Goal: Obtain resource: Download file/media

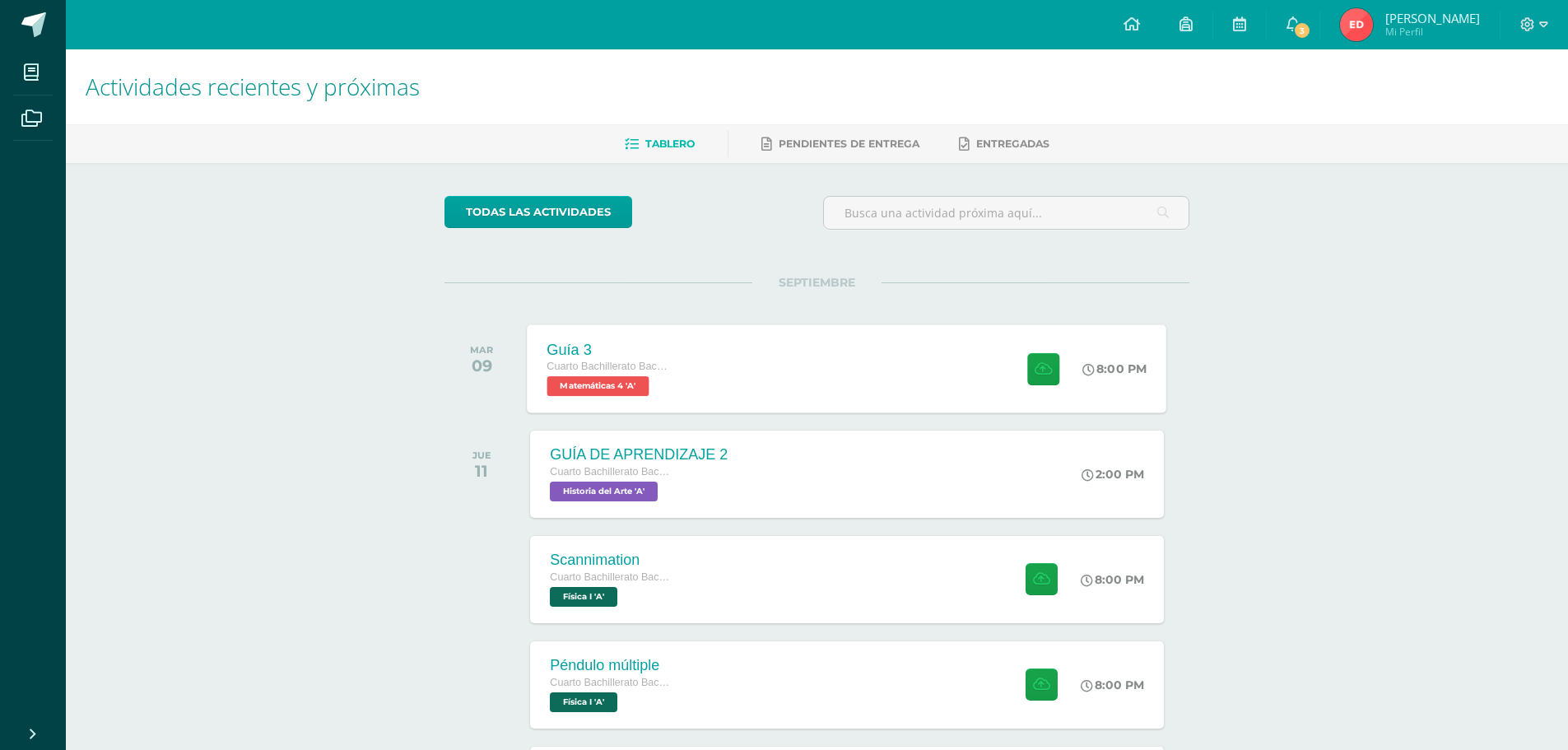
click at [600, 389] on span "Matemáticas 4 'A'" at bounding box center [598, 385] width 102 height 20
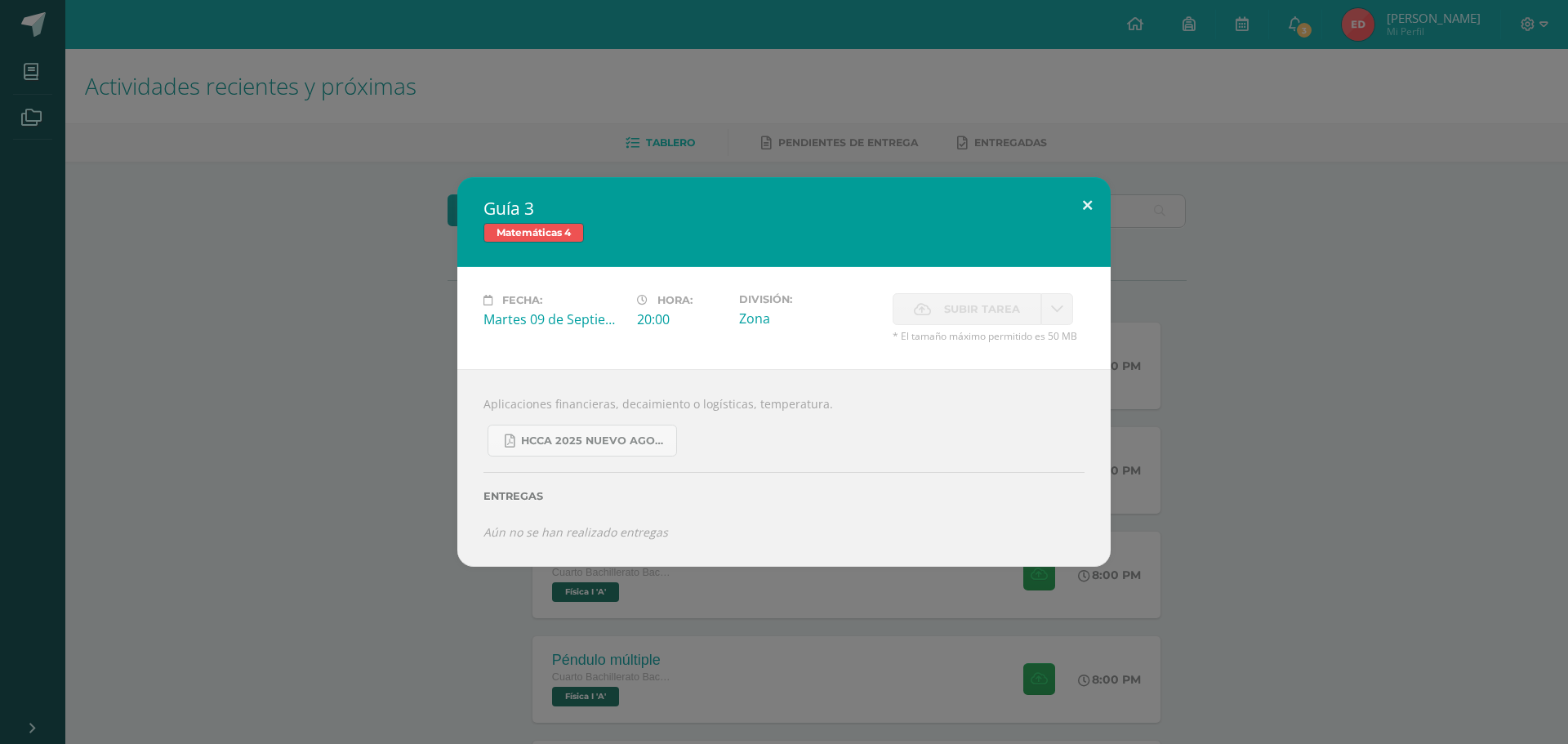
click at [1087, 206] on button at bounding box center [1088, 205] width 47 height 55
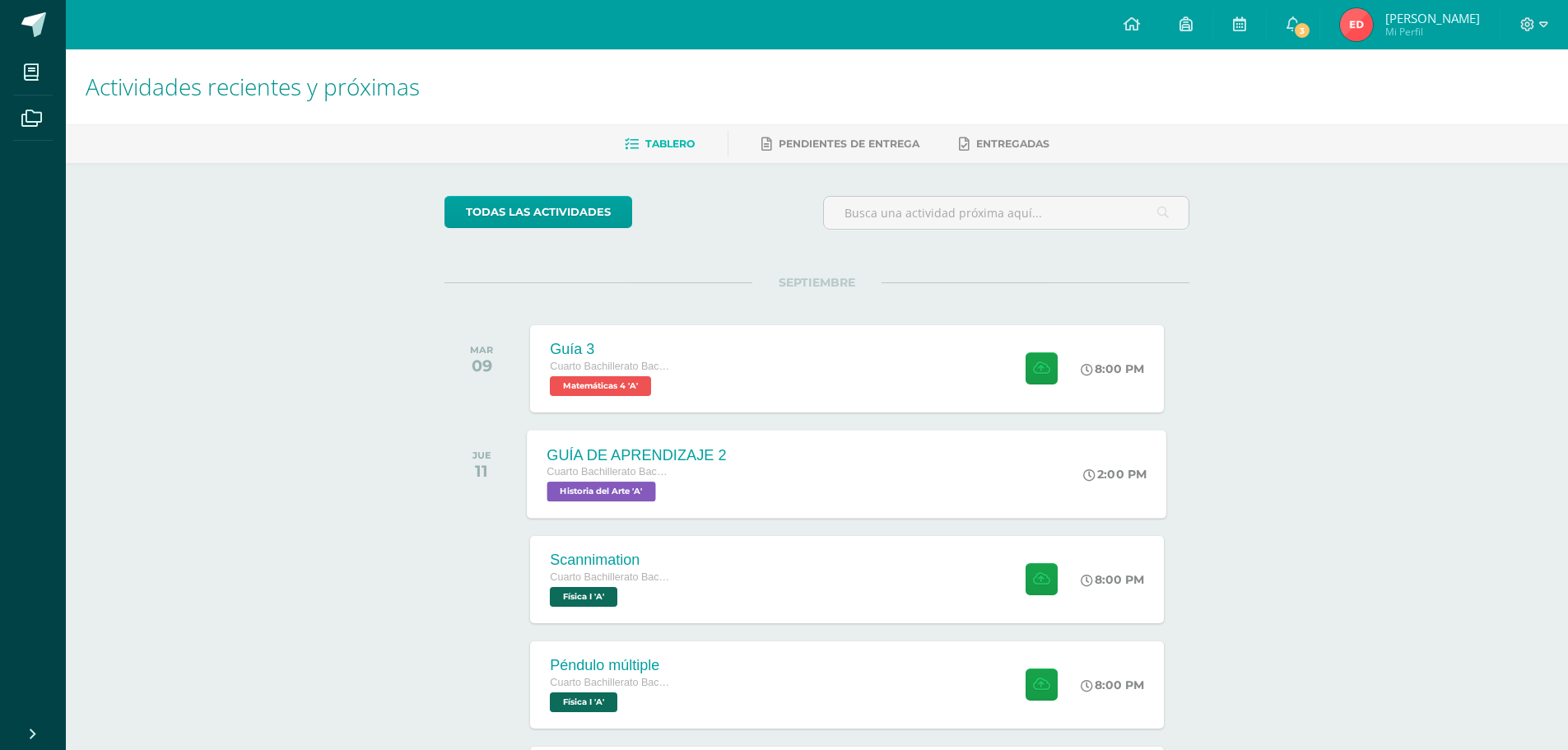
click at [565, 495] on span "Historia del Arte 'A'" at bounding box center [601, 491] width 109 height 20
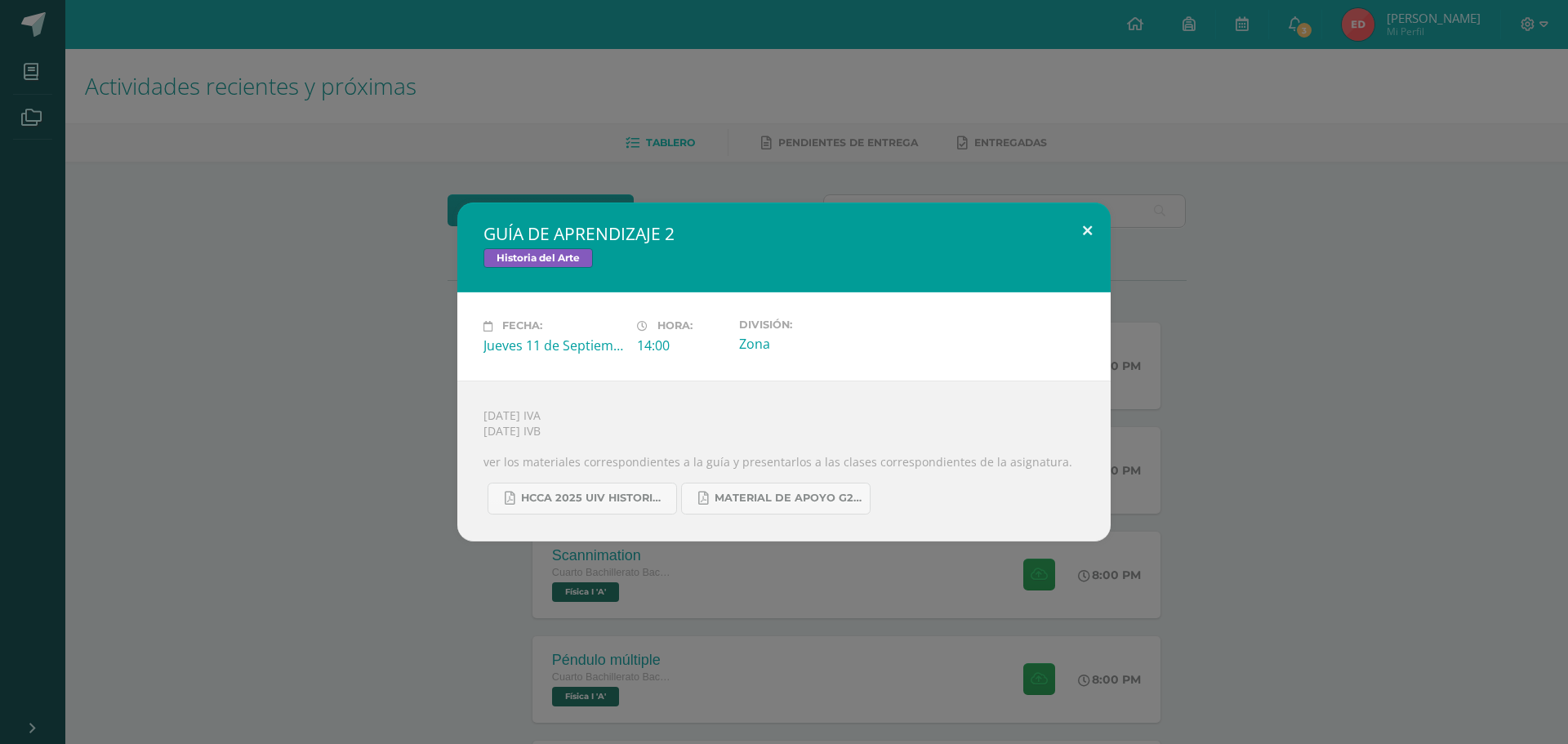
click at [1090, 233] on button at bounding box center [1088, 230] width 47 height 55
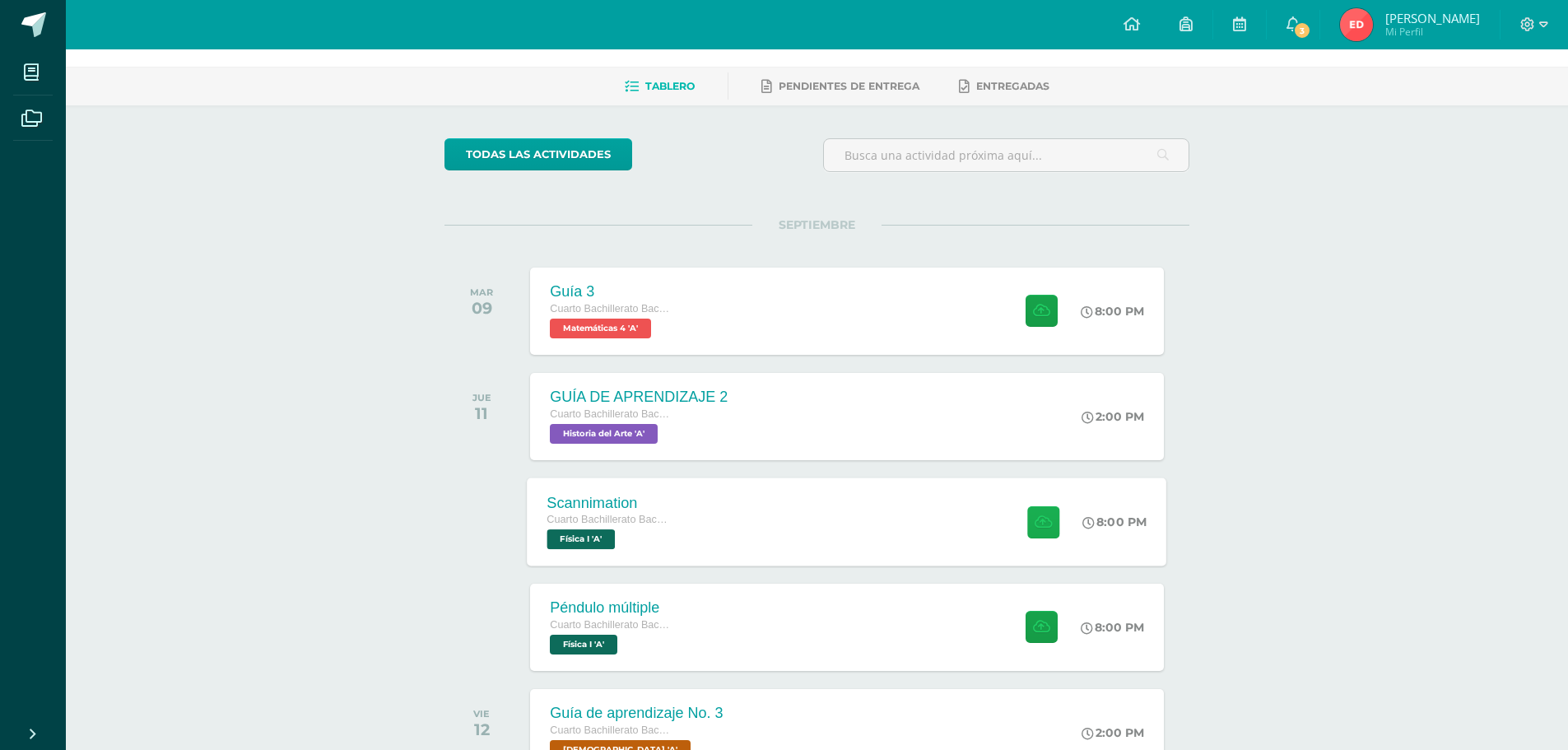
scroll to position [247, 0]
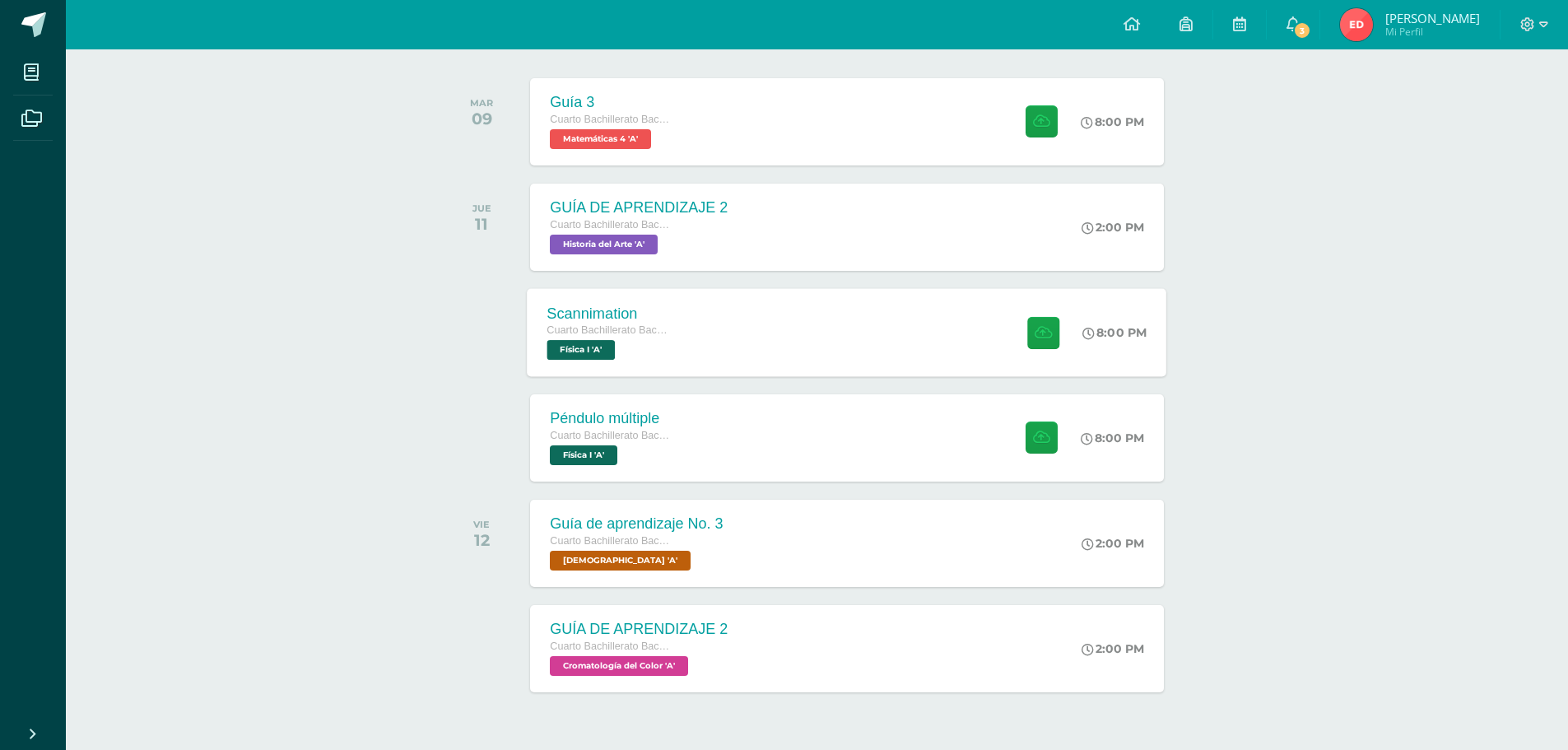
click at [539, 352] on div "Scannimation Cuarto Bachillerato Bachillerato en CCLL con Orientación en Diseño…" at bounding box center [609, 331] width 164 height 88
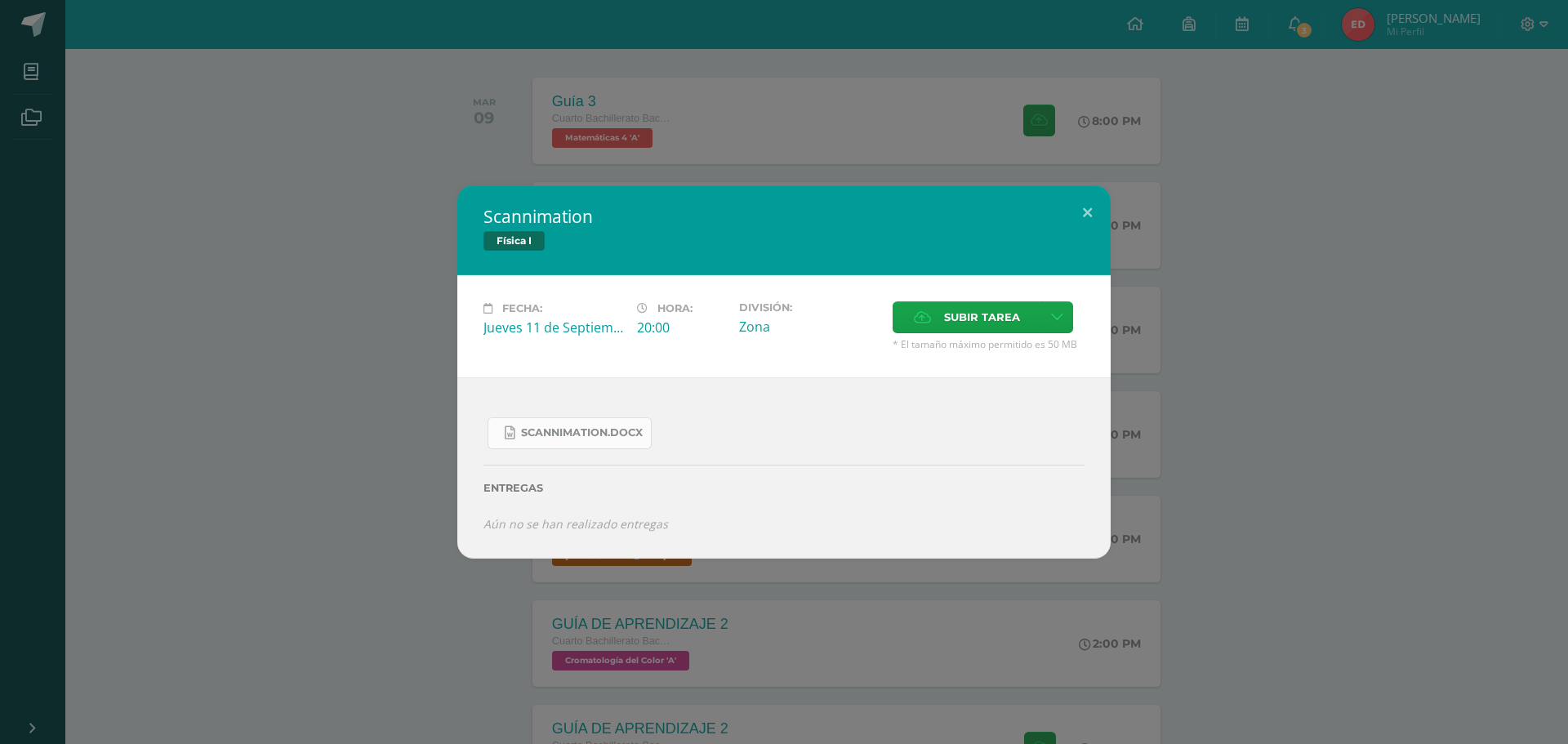
click at [558, 436] on span "Scannimation.docx" at bounding box center [581, 432] width 122 height 13
click at [1094, 207] on button at bounding box center [1088, 213] width 47 height 55
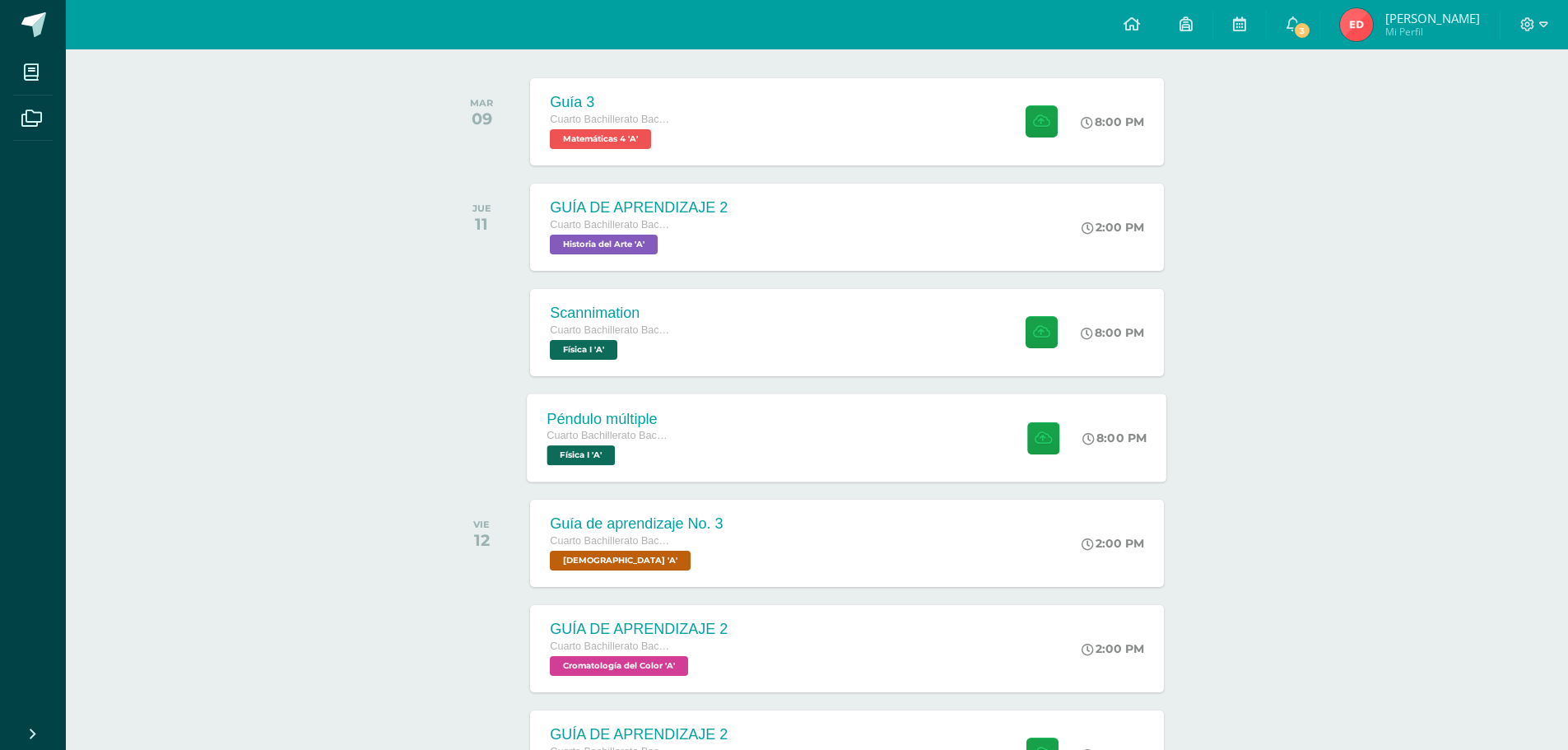
click at [596, 460] on span "Física I 'A'" at bounding box center [581, 455] width 69 height 20
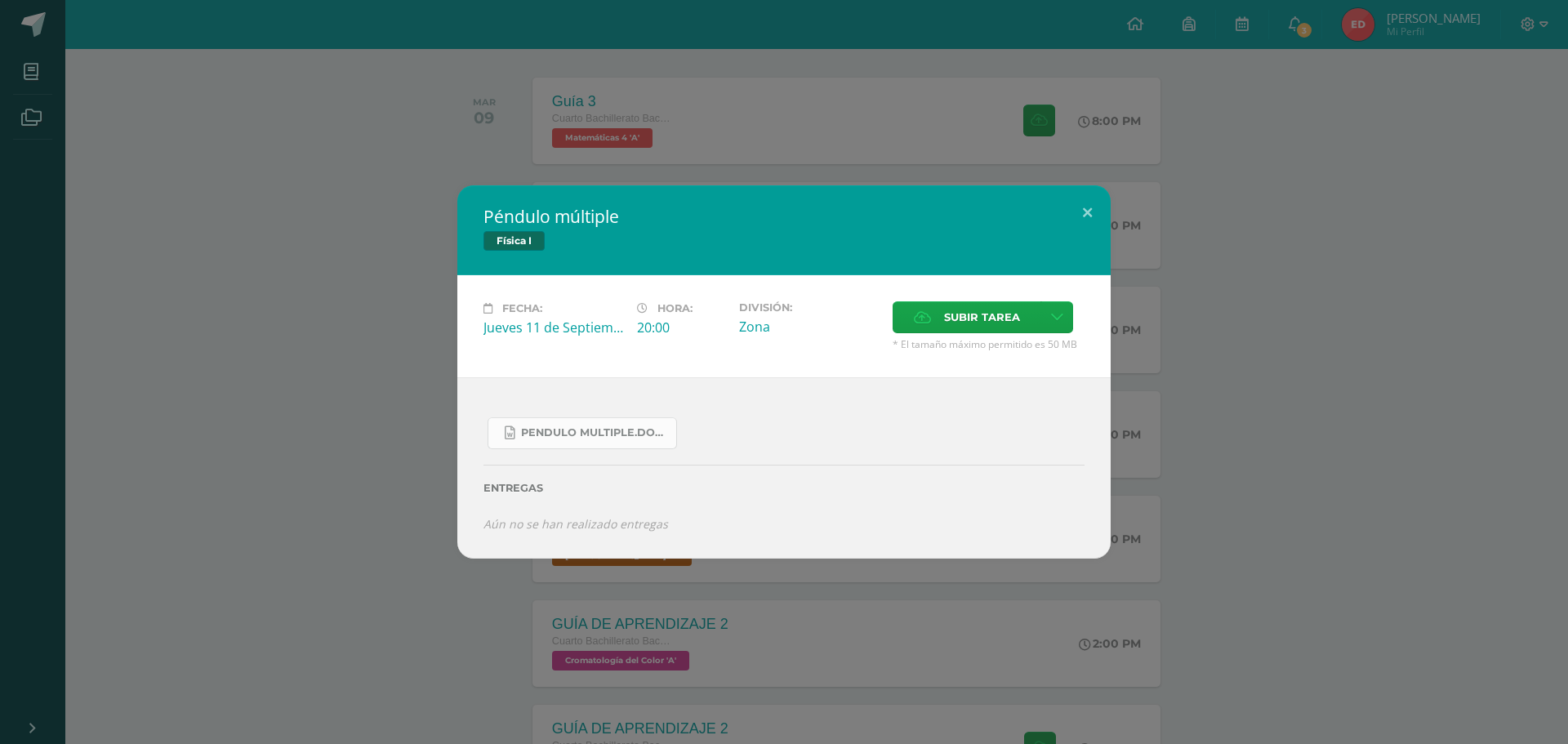
click at [591, 438] on span "Pendulo multiple.docx" at bounding box center [594, 432] width 147 height 13
click at [1079, 211] on button at bounding box center [1088, 213] width 47 height 55
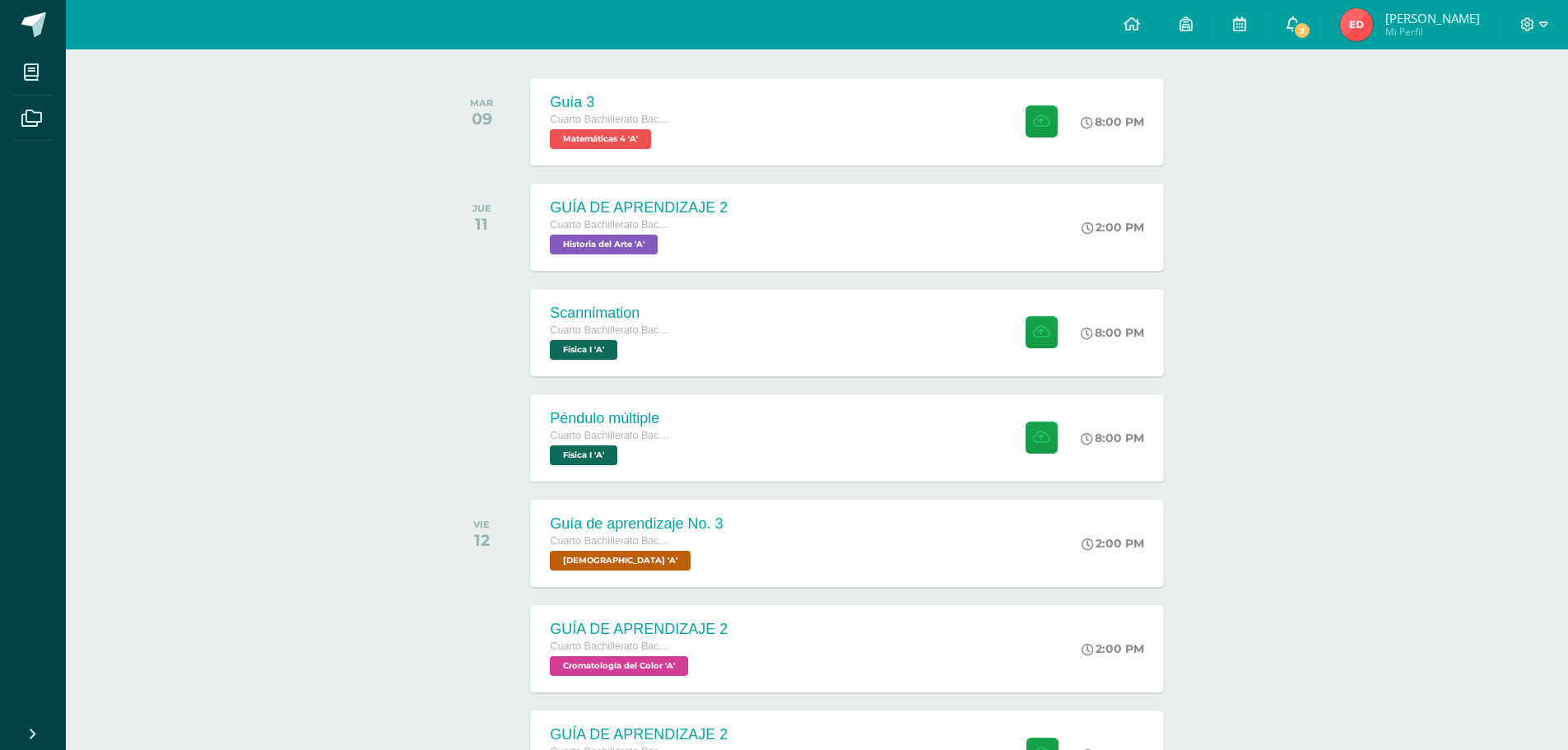
click at [1293, 28] on span "3" at bounding box center [1302, 30] width 18 height 18
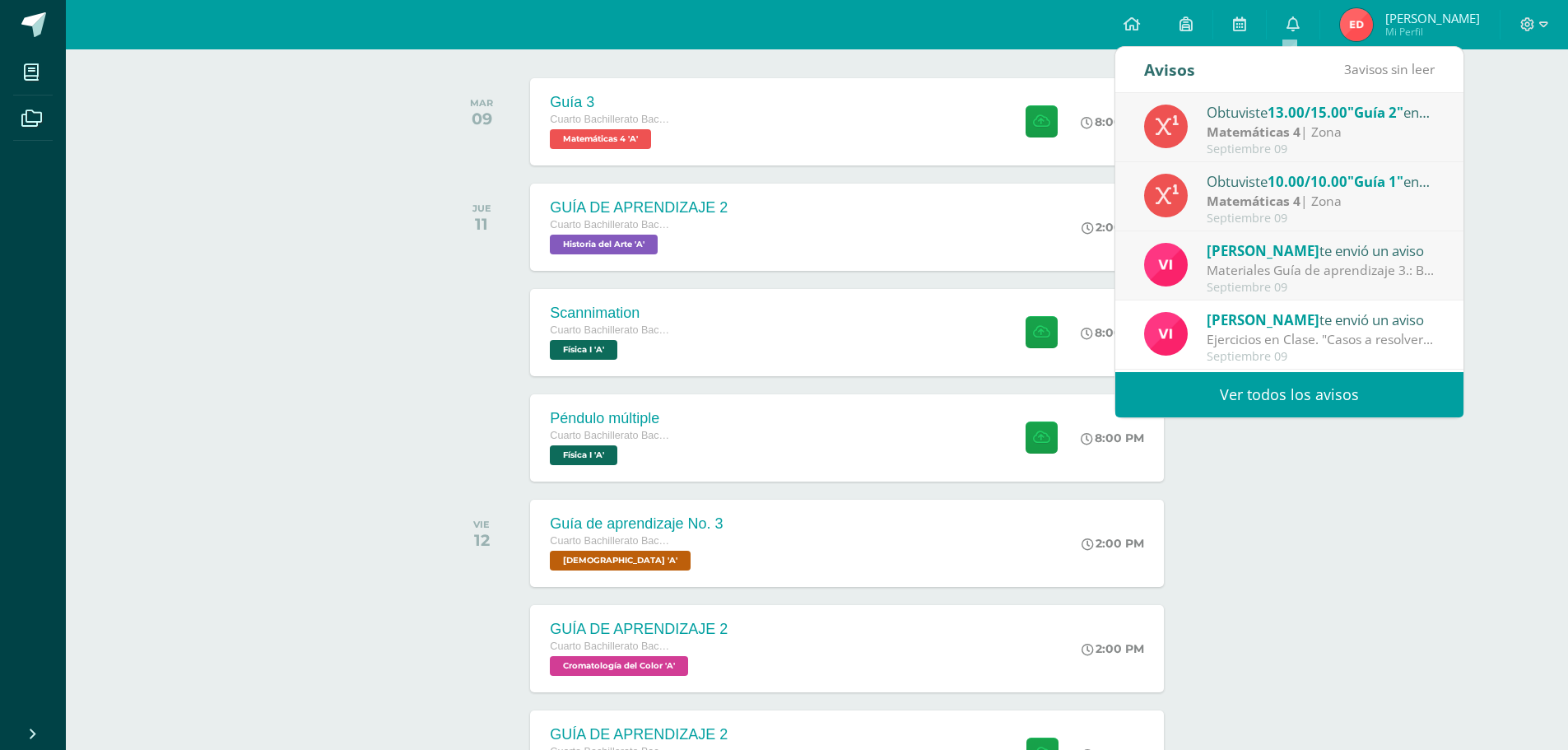
click at [1317, 393] on link "Ver todos los avisos" at bounding box center [1290, 395] width 348 height 45
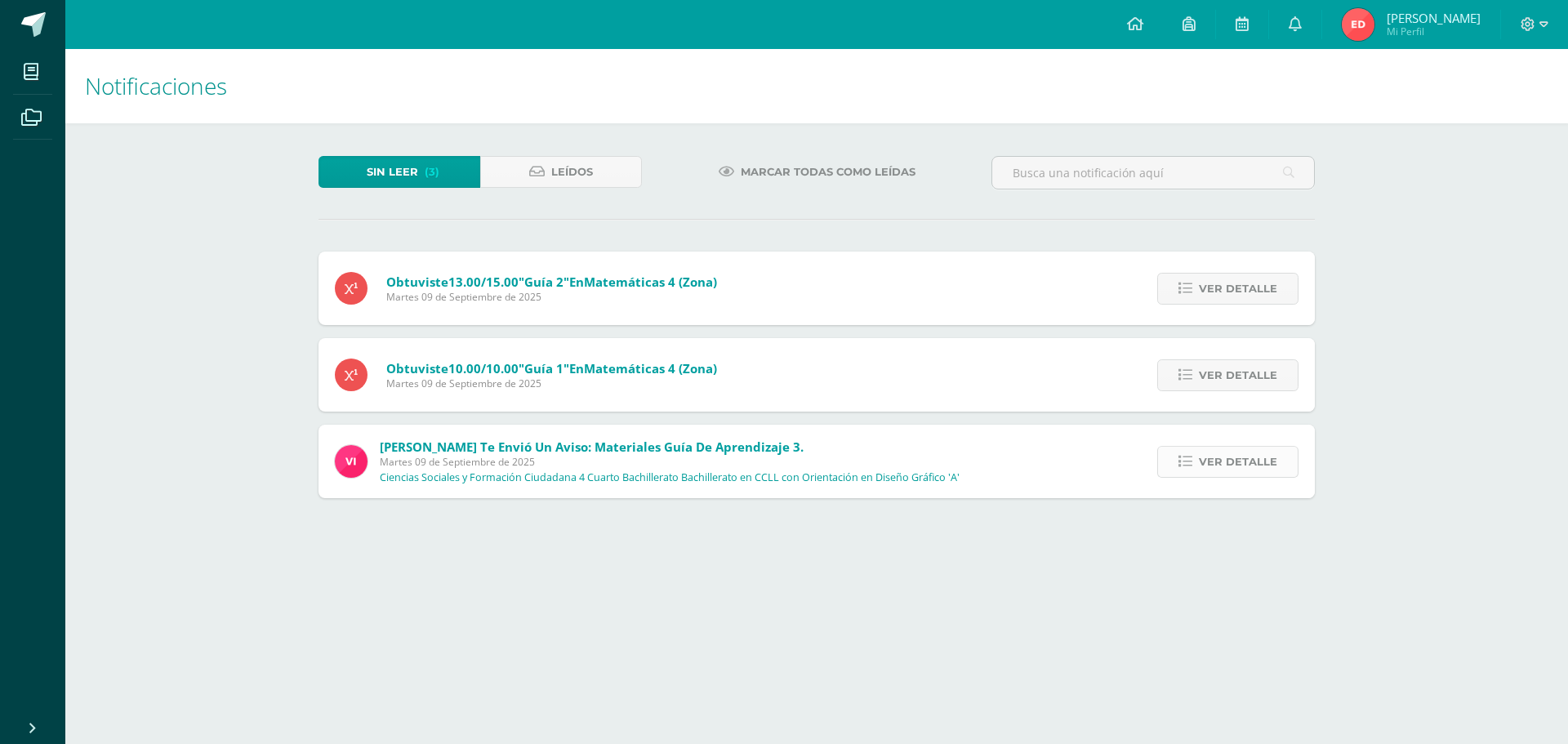
click at [1251, 455] on span "Ver detalle" at bounding box center [1238, 461] width 79 height 30
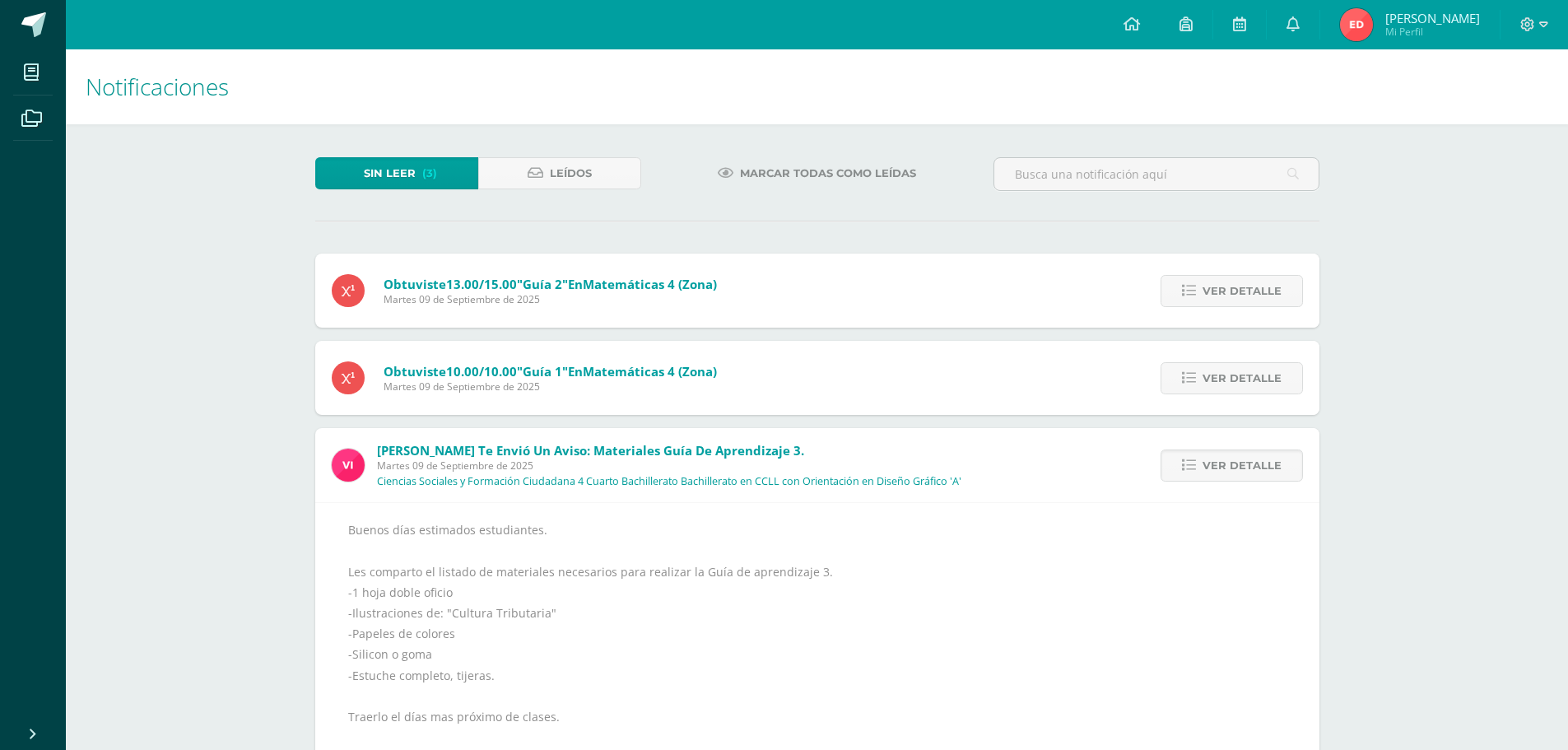
scroll to position [83, 0]
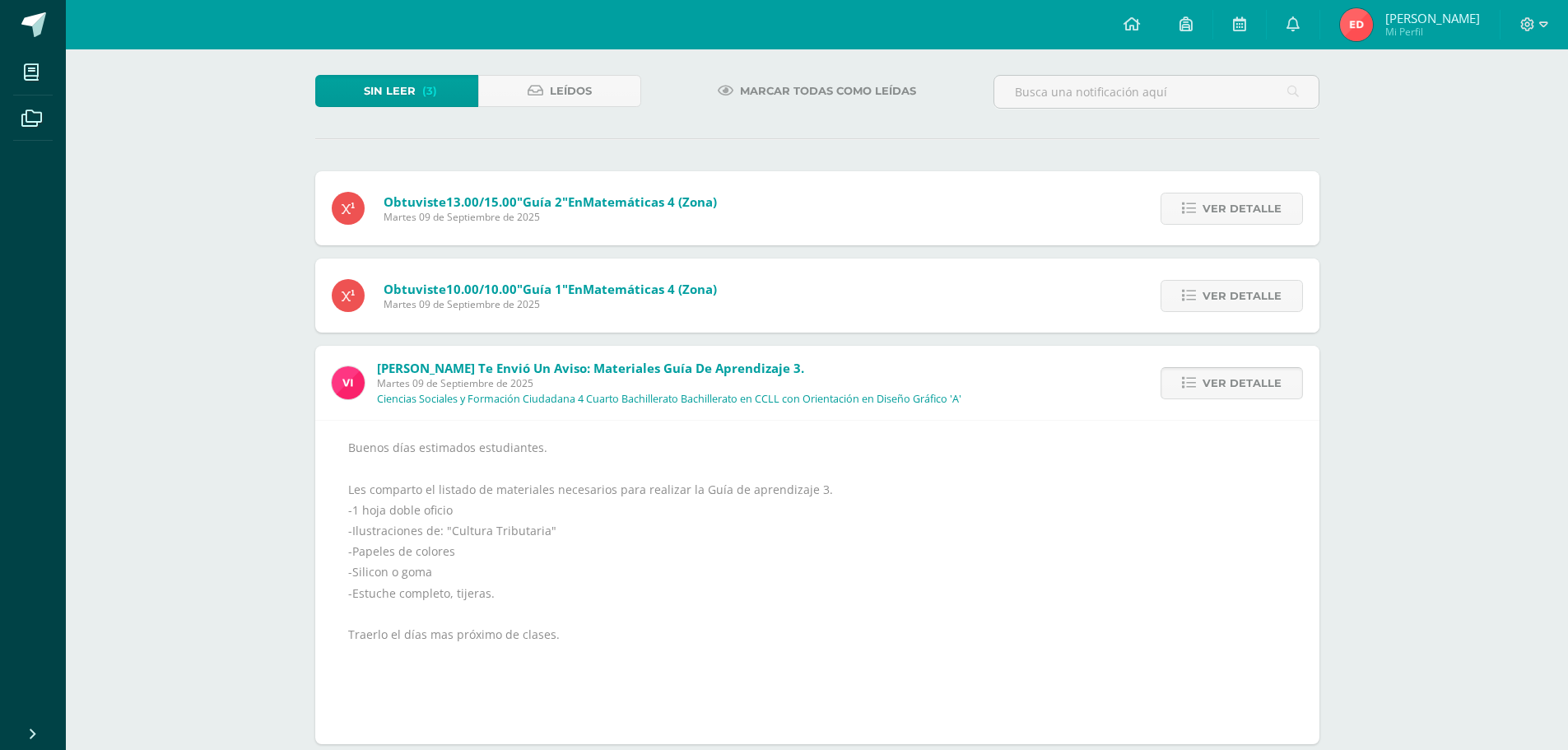
click at [1219, 378] on span "Ver detalle" at bounding box center [1242, 383] width 79 height 30
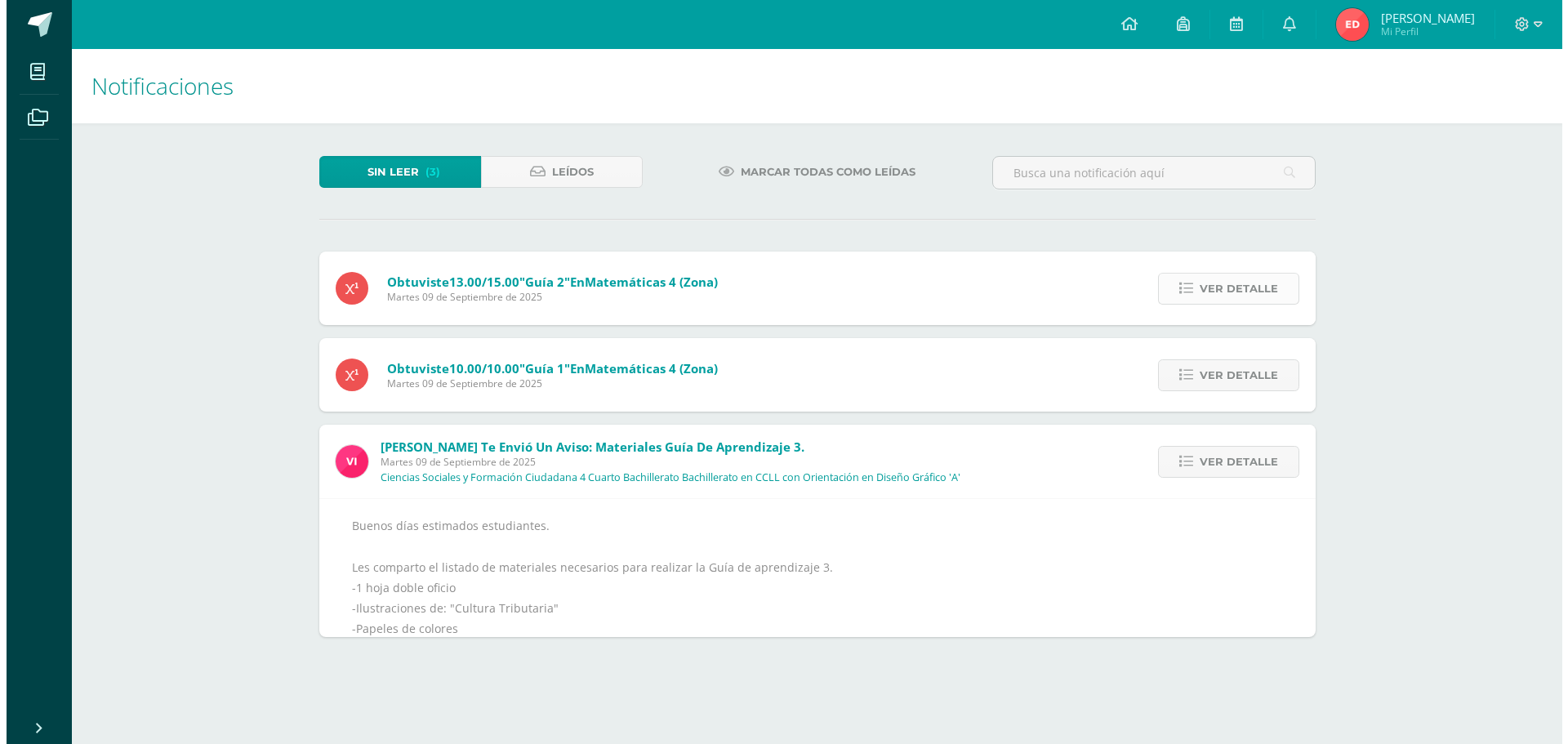
scroll to position [0, 0]
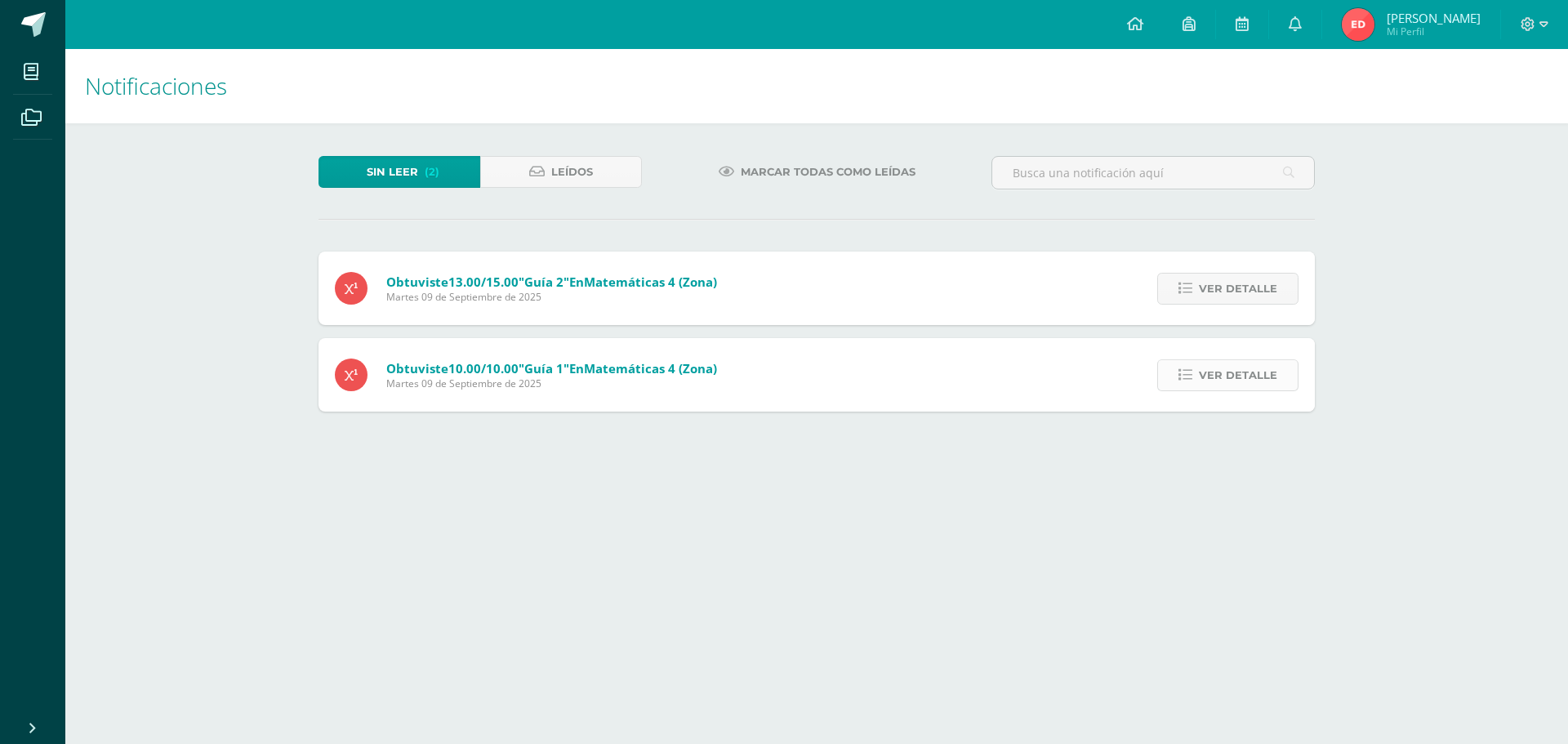
click at [1223, 363] on span "Ver detalle" at bounding box center [1238, 375] width 79 height 30
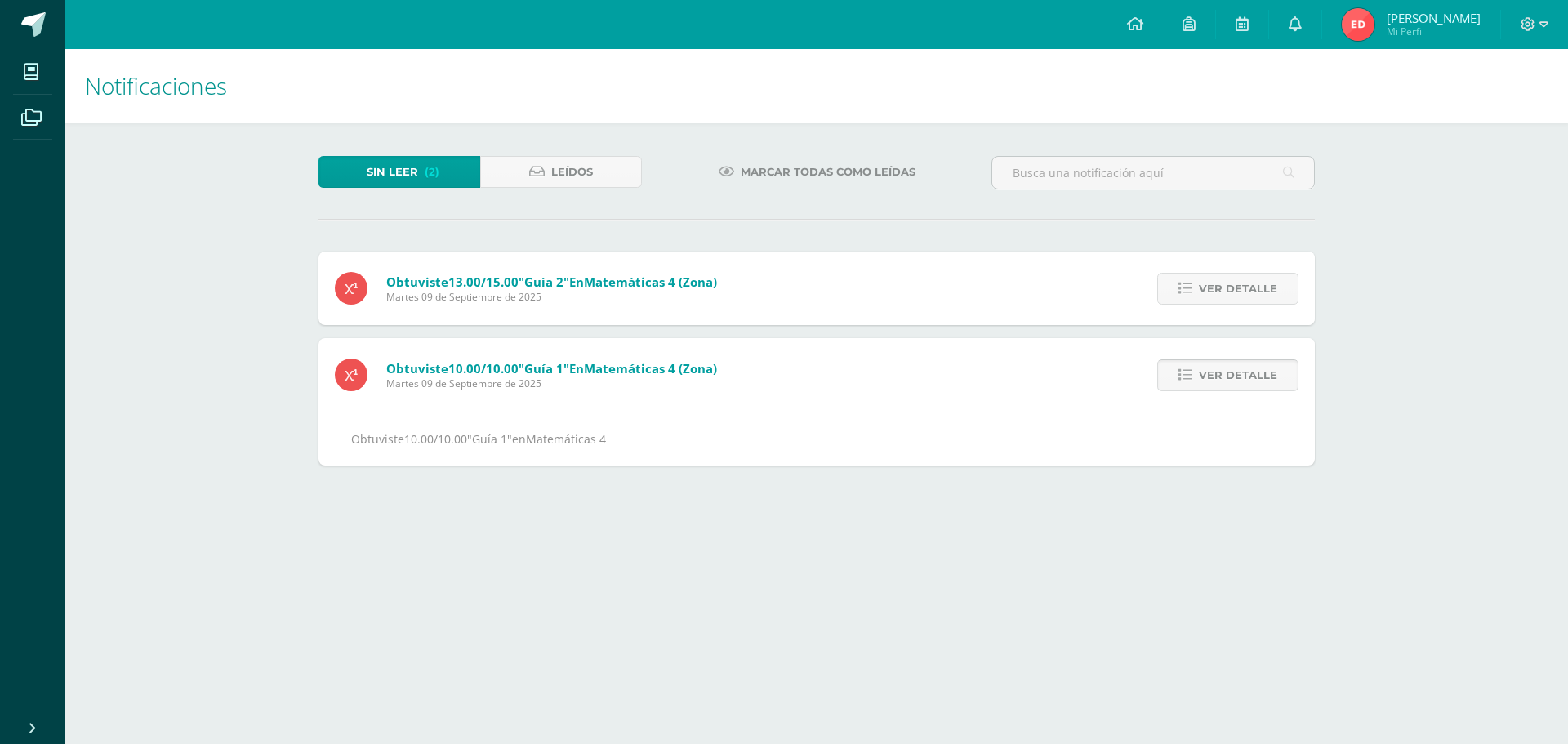
click at [1223, 363] on span "Ver detalle" at bounding box center [1238, 375] width 79 height 30
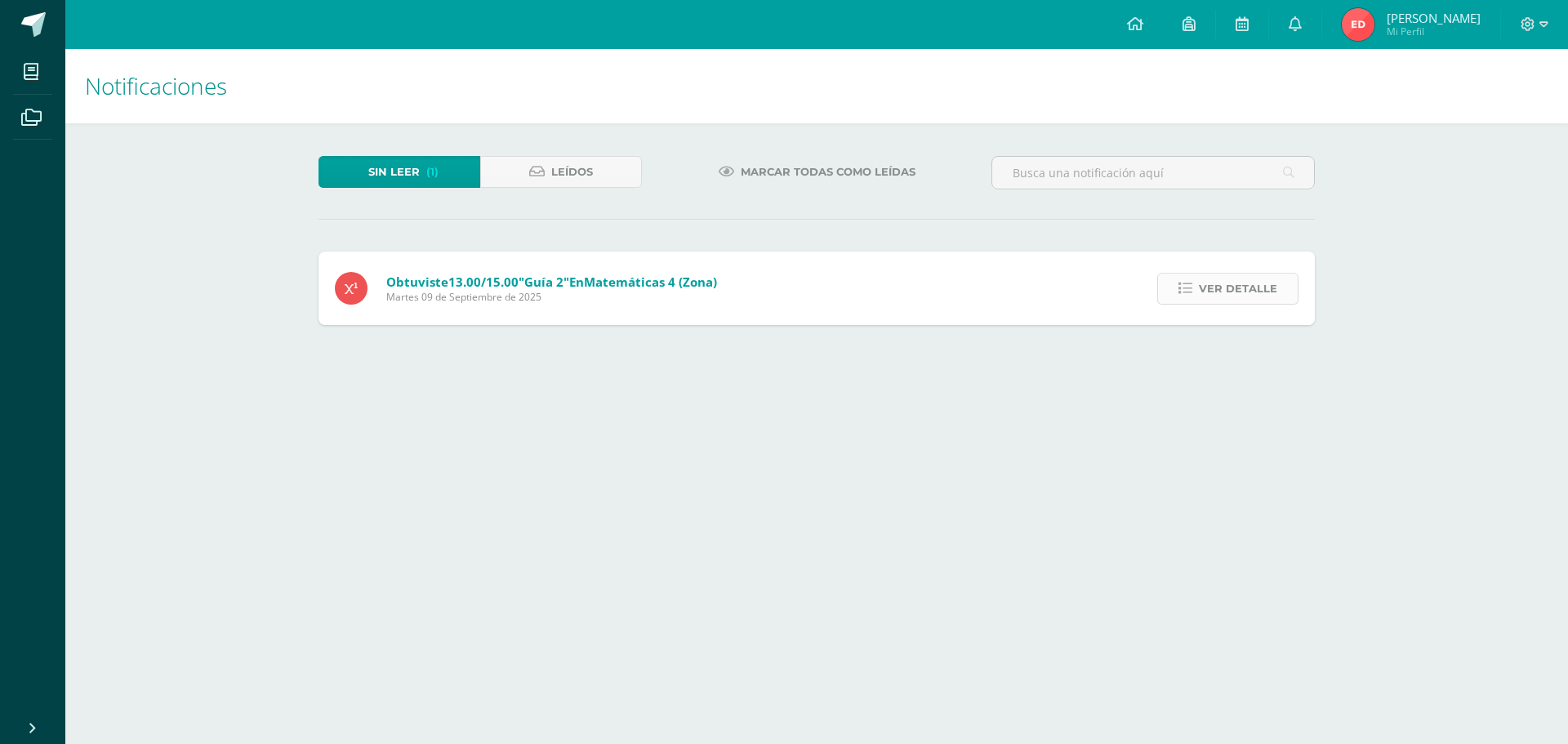
click at [1218, 294] on span "Ver detalle" at bounding box center [1238, 288] width 79 height 30
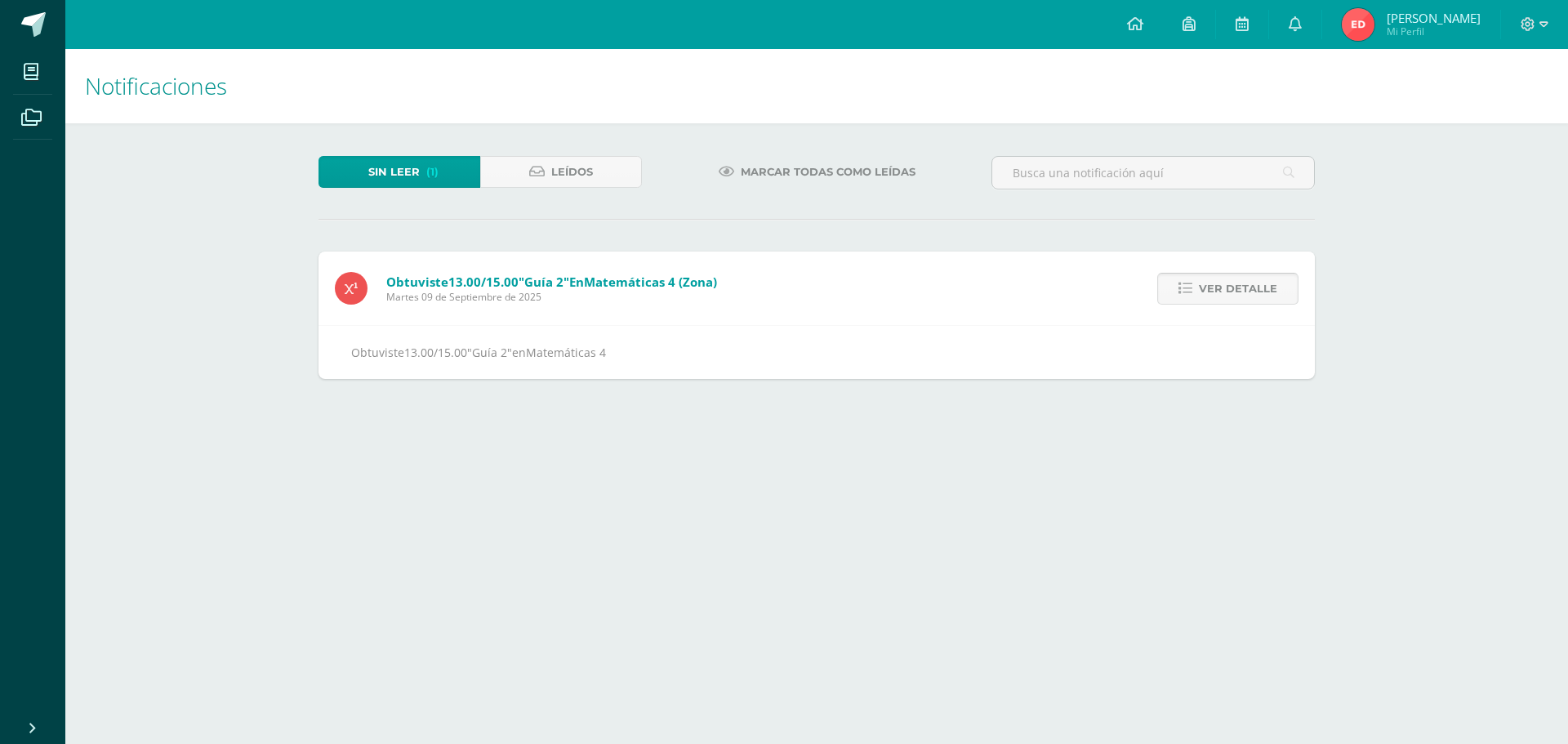
click at [1218, 294] on span "Ver detalle" at bounding box center [1238, 288] width 79 height 30
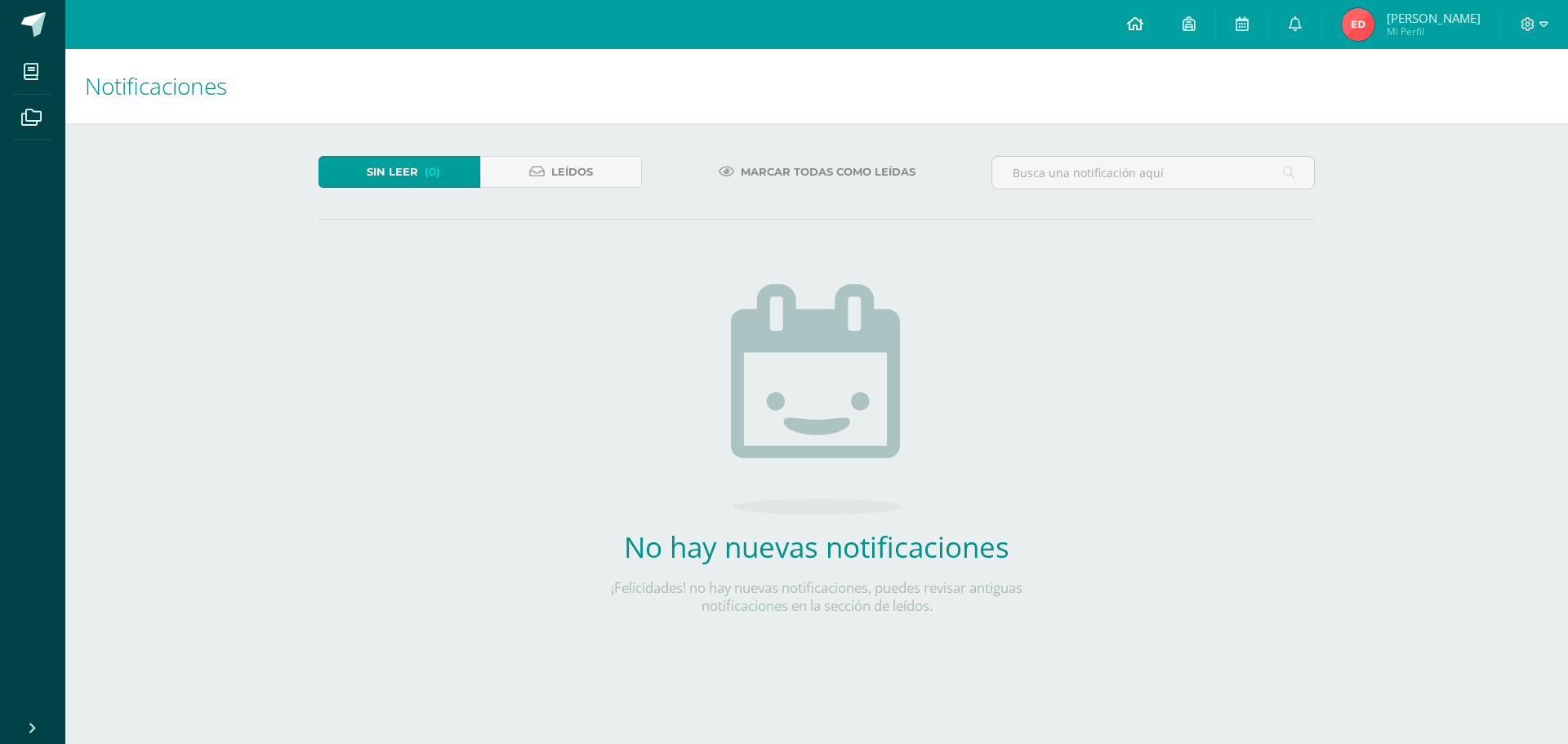
click at [1138, 24] on icon at bounding box center [1135, 23] width 16 height 15
